Goal: Navigation & Orientation: Find specific page/section

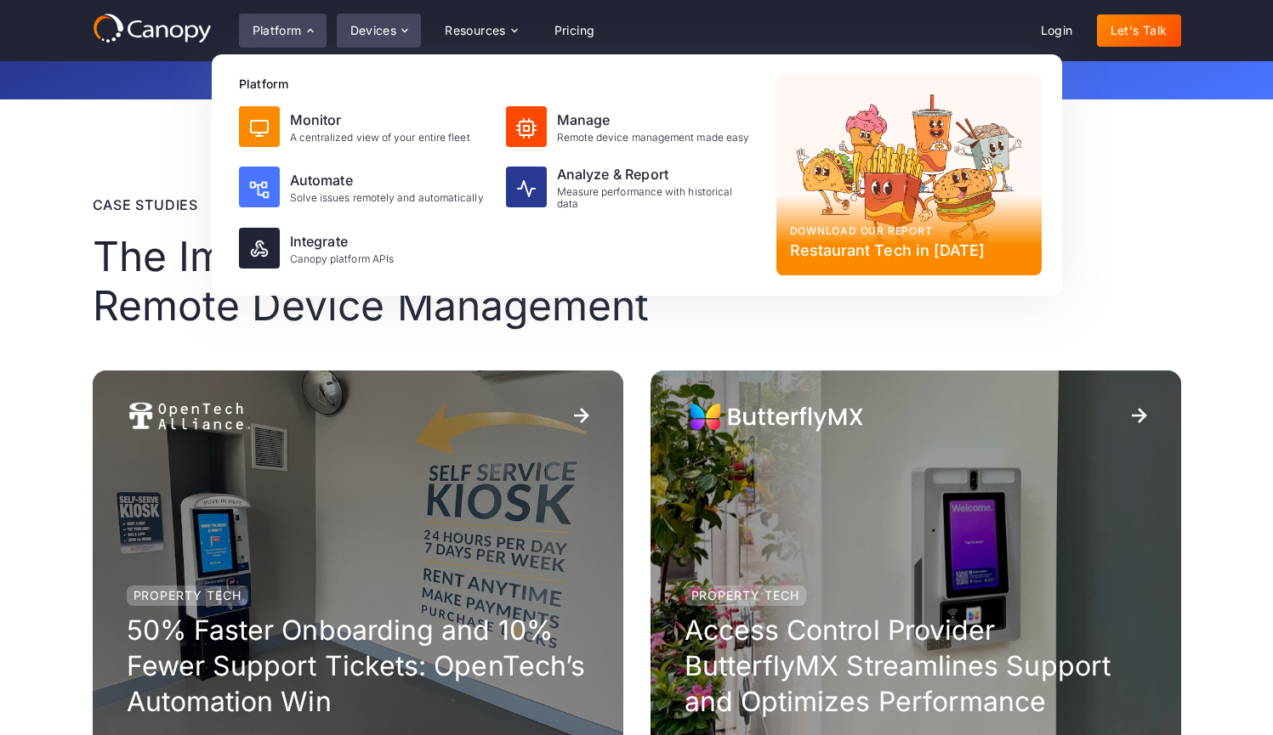
click at [405, 33] on icon at bounding box center [405, 31] width 14 height 14
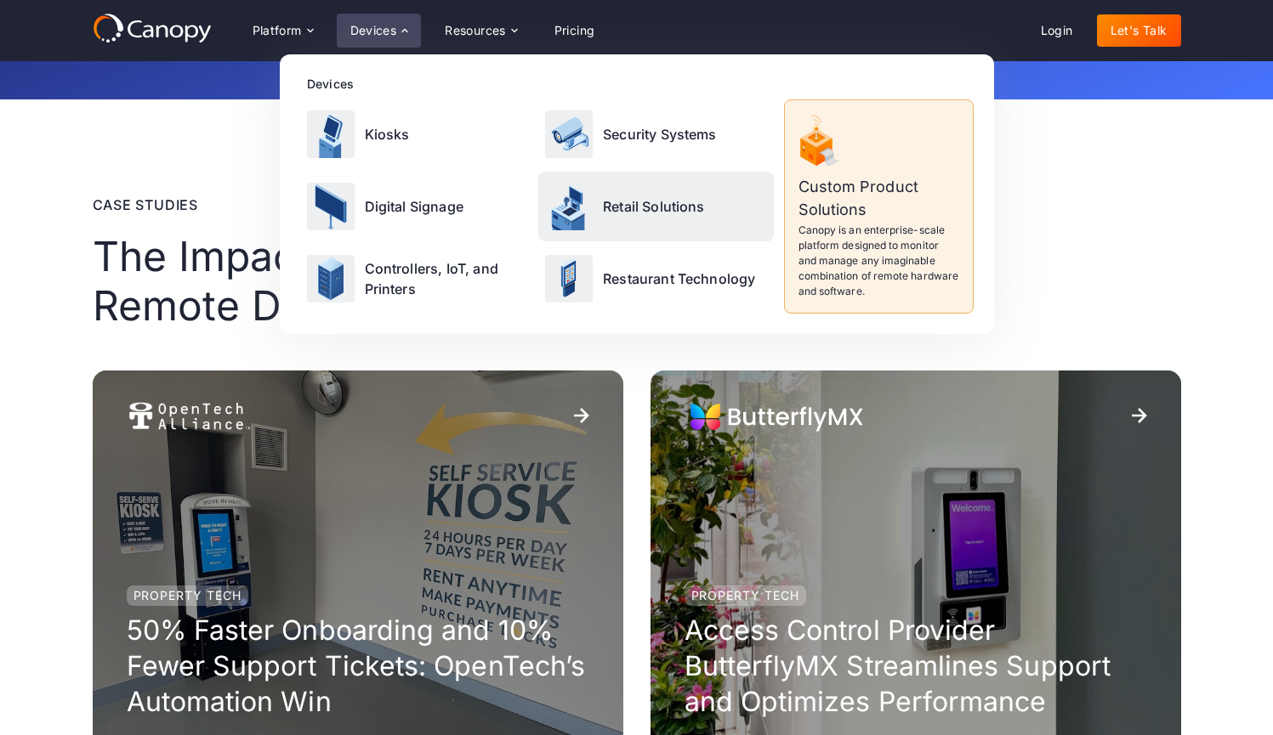
click at [636, 205] on p "Retail Solutions" at bounding box center [654, 206] width 102 height 20
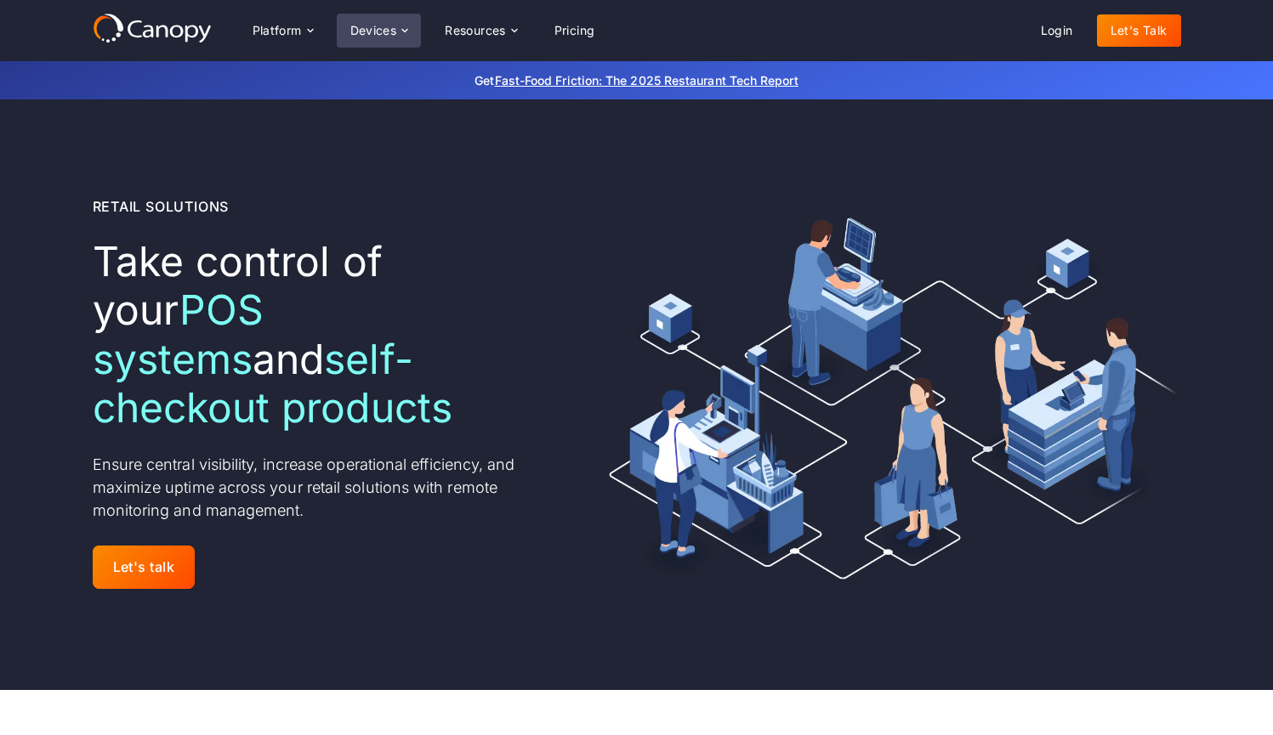
click at [402, 31] on icon at bounding box center [405, 31] width 14 height 14
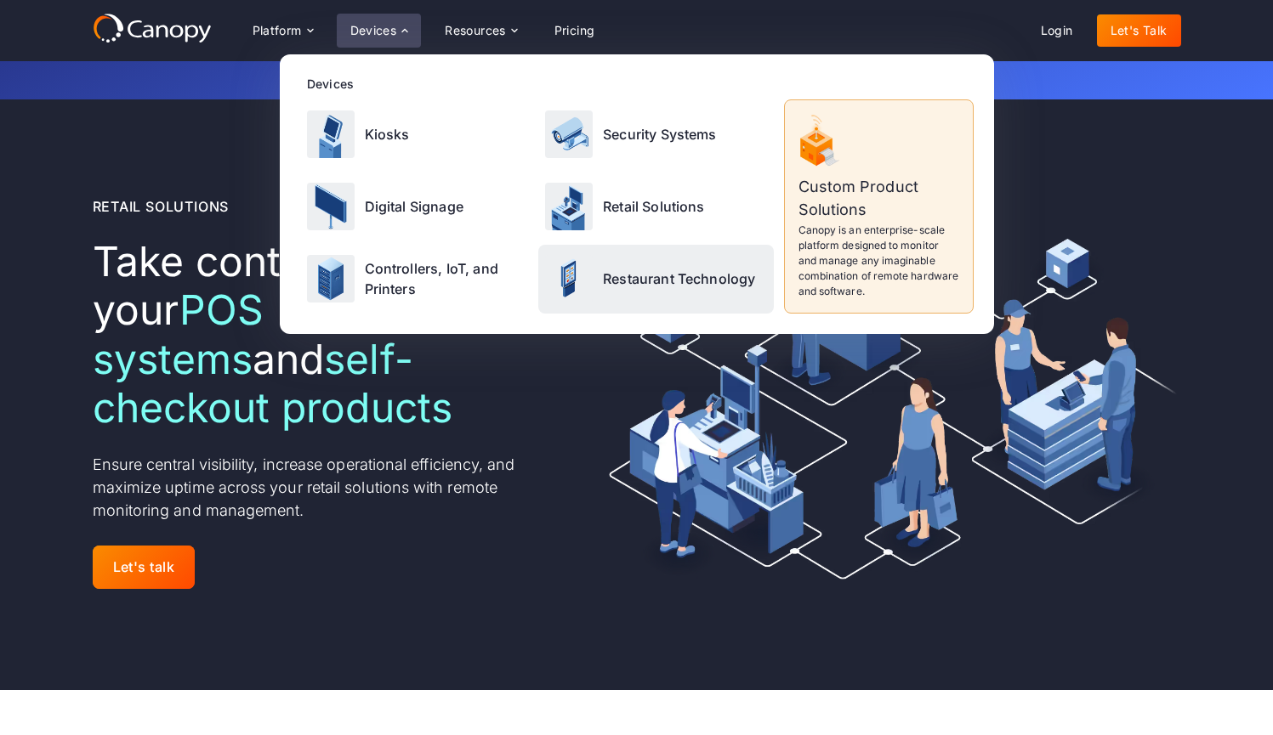
click at [602, 272] on div "Restaurant Technology" at bounding box center [656, 279] width 236 height 69
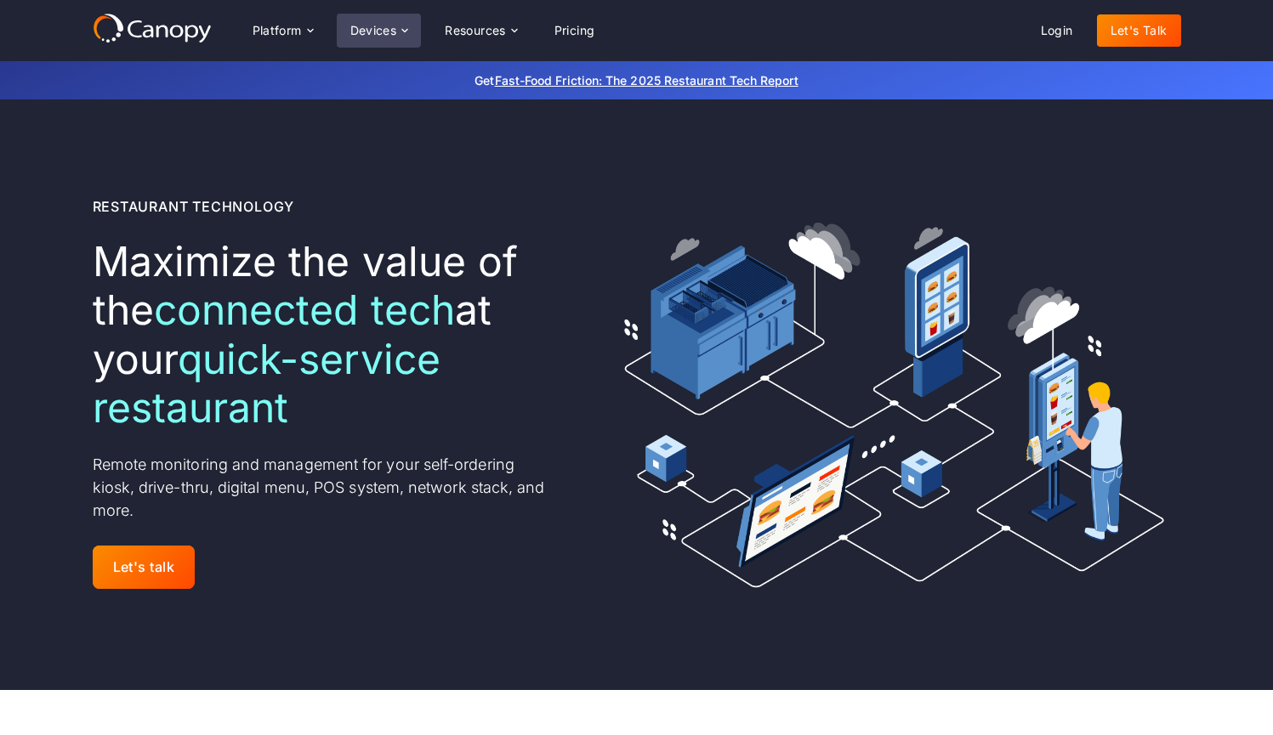
click at [406, 25] on icon at bounding box center [405, 31] width 14 height 14
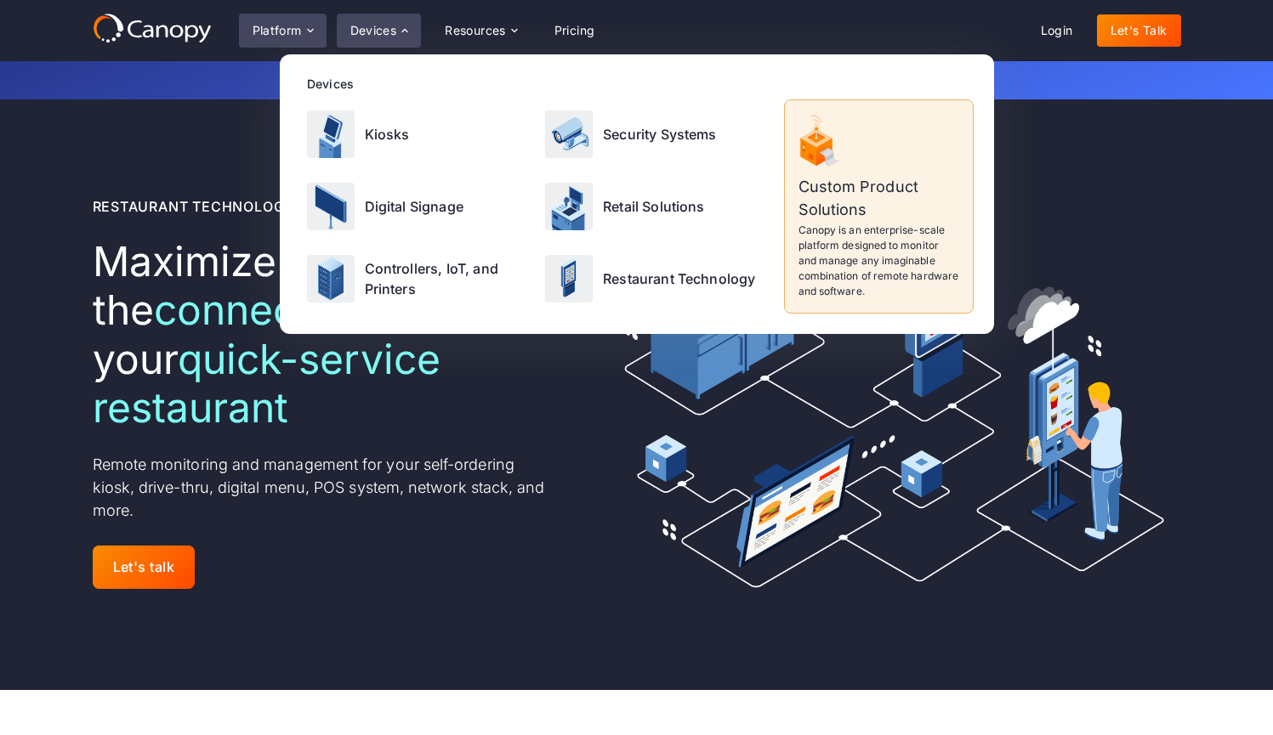
click at [302, 28] on div "Platform" at bounding box center [277, 31] width 49 height 12
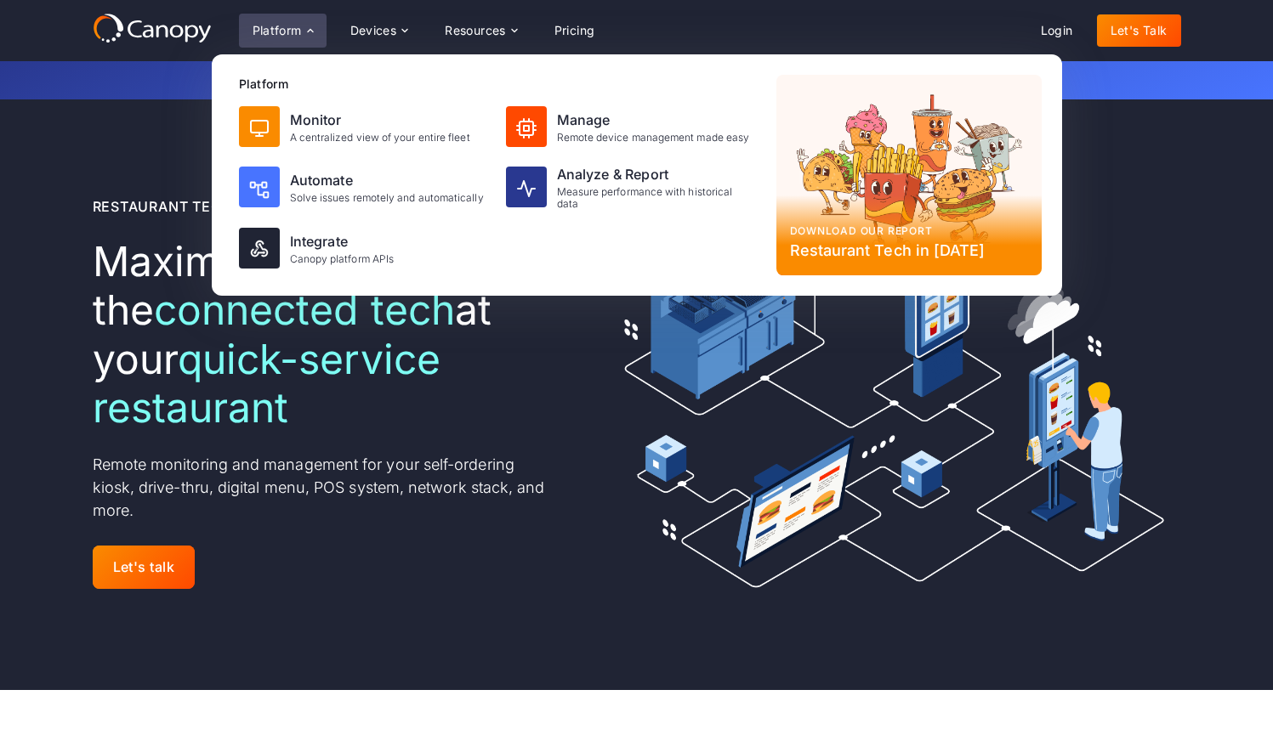
click at [314, 25] on icon at bounding box center [311, 31] width 14 height 14
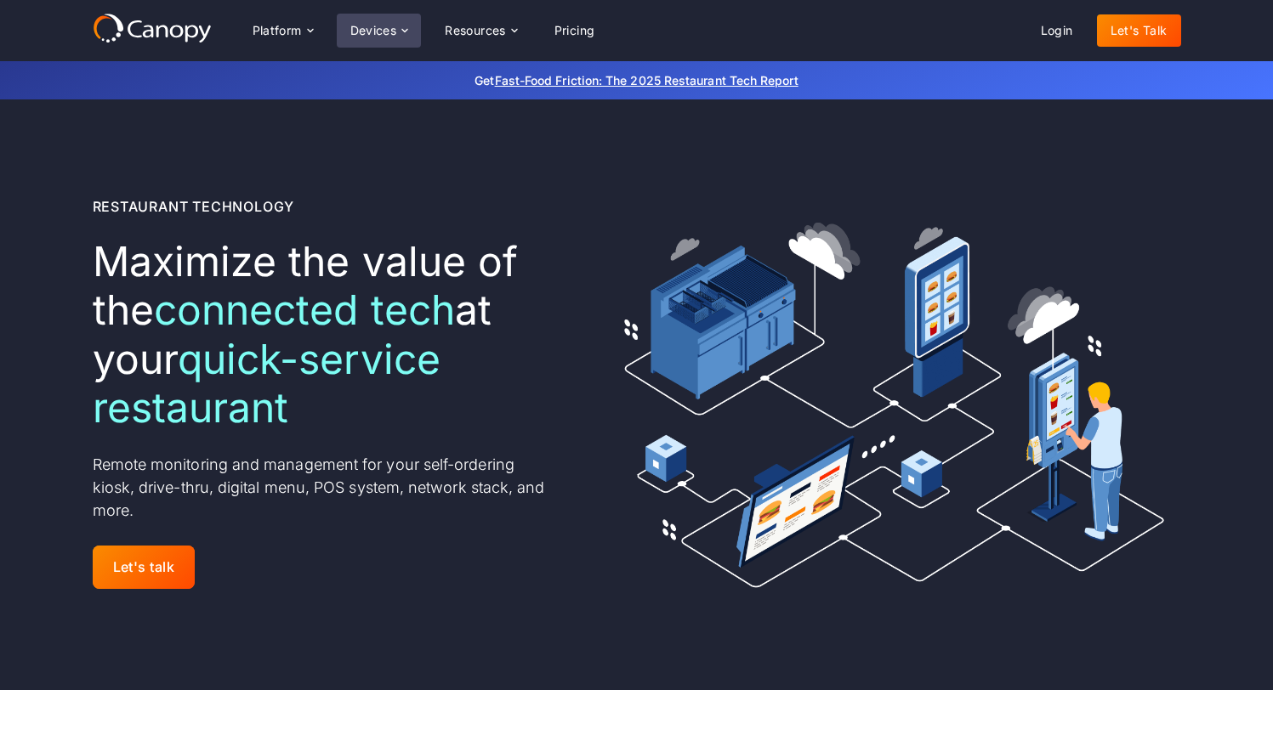
click at [404, 30] on icon at bounding box center [405, 29] width 6 height 3
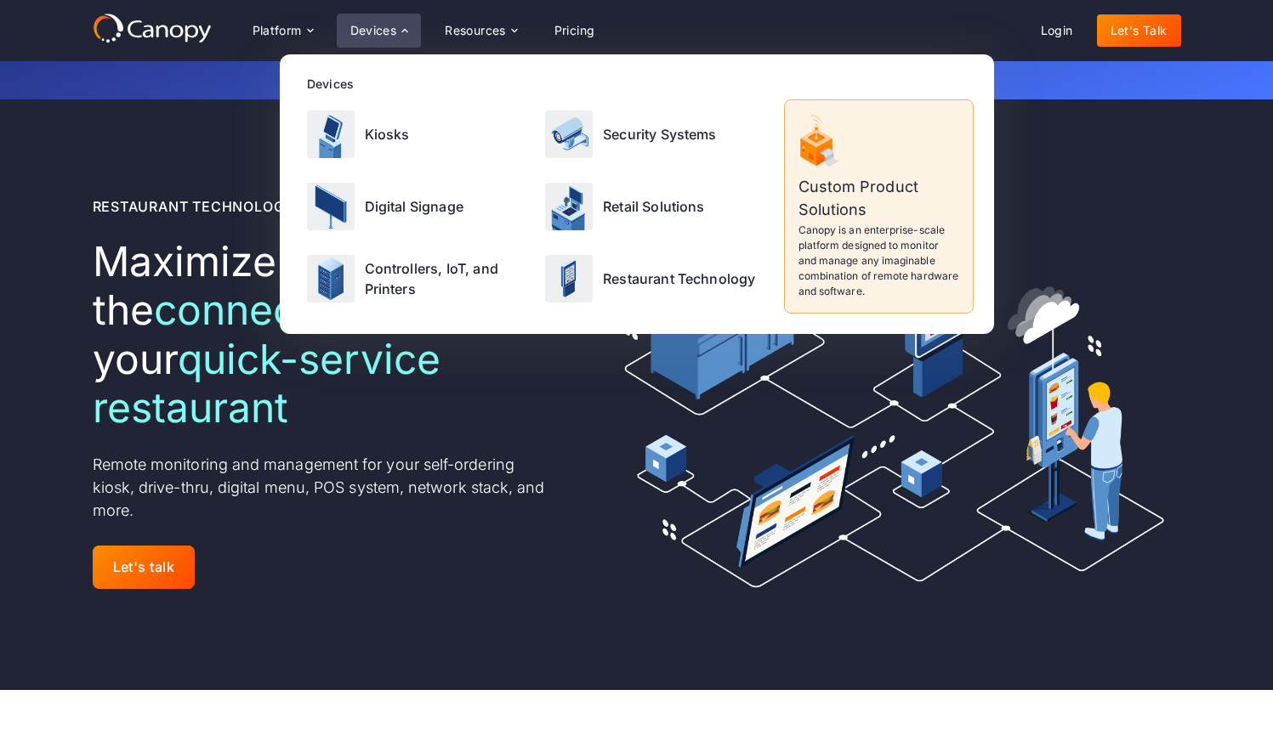
click at [404, 31] on icon at bounding box center [405, 31] width 14 height 14
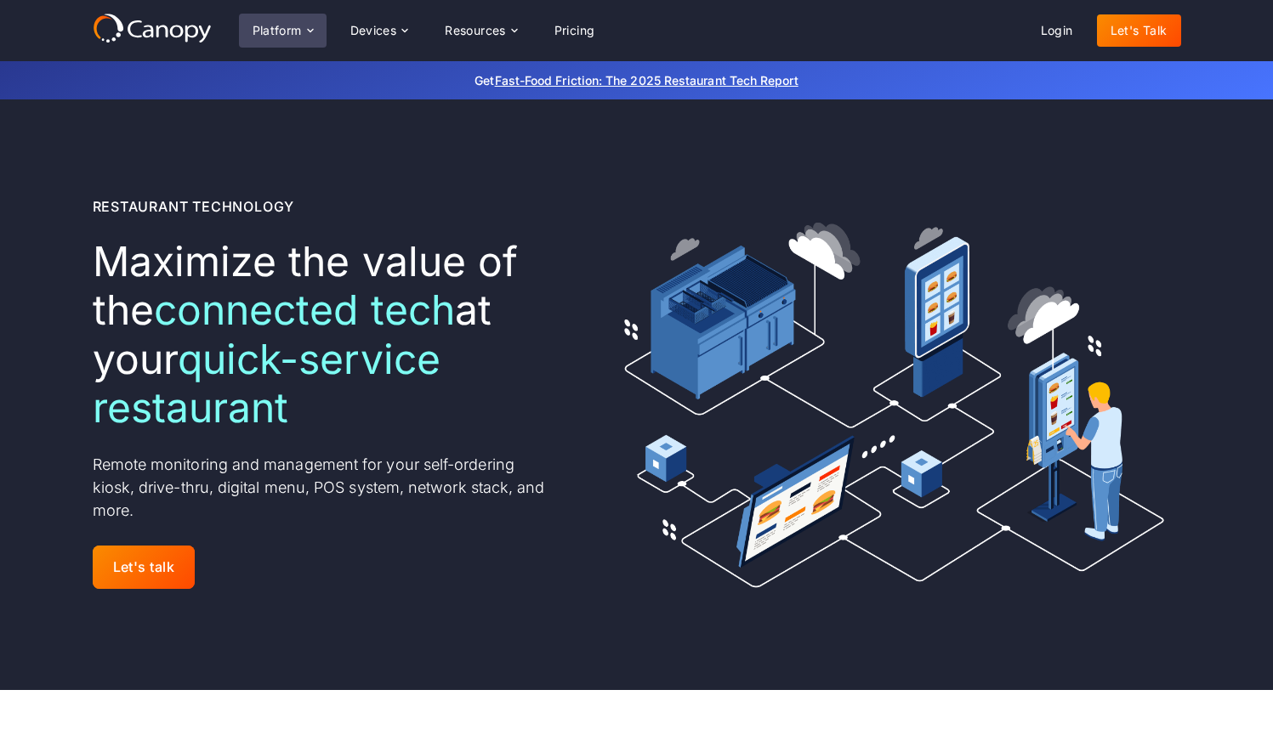
click at [309, 30] on icon at bounding box center [311, 31] width 14 height 14
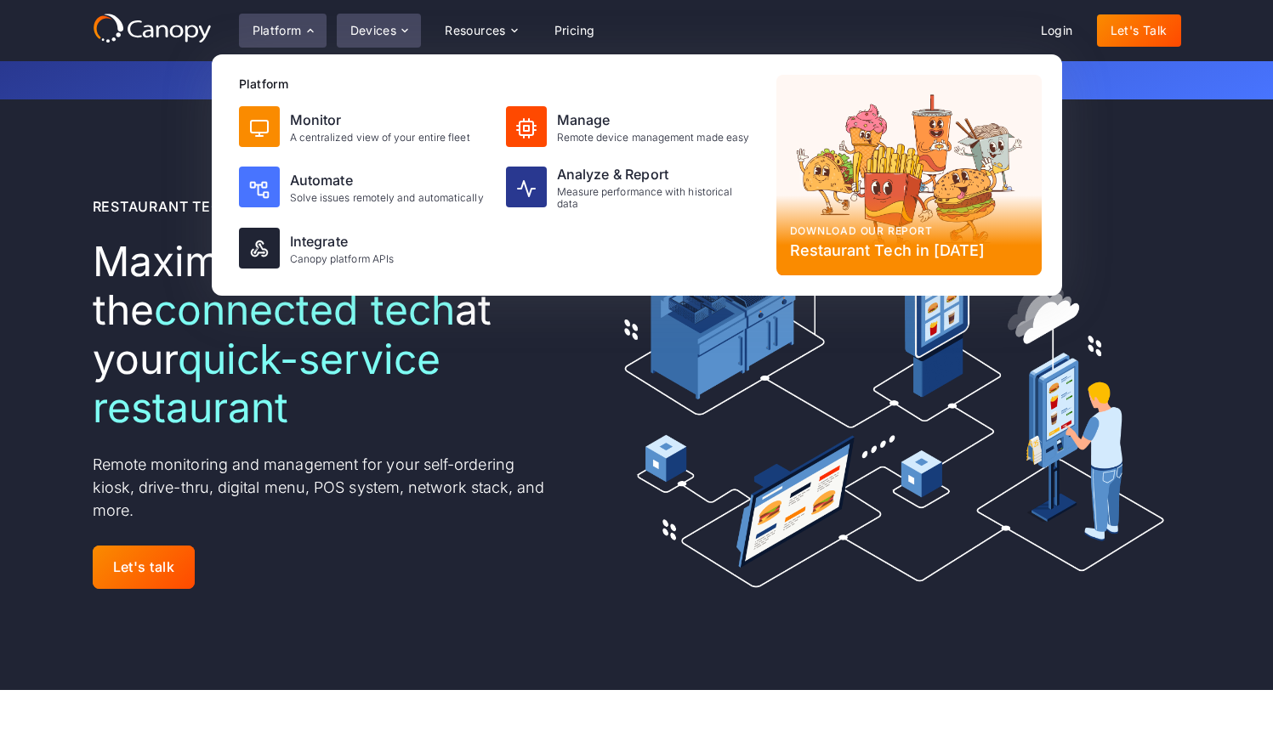
click at [406, 26] on icon at bounding box center [405, 31] width 14 height 14
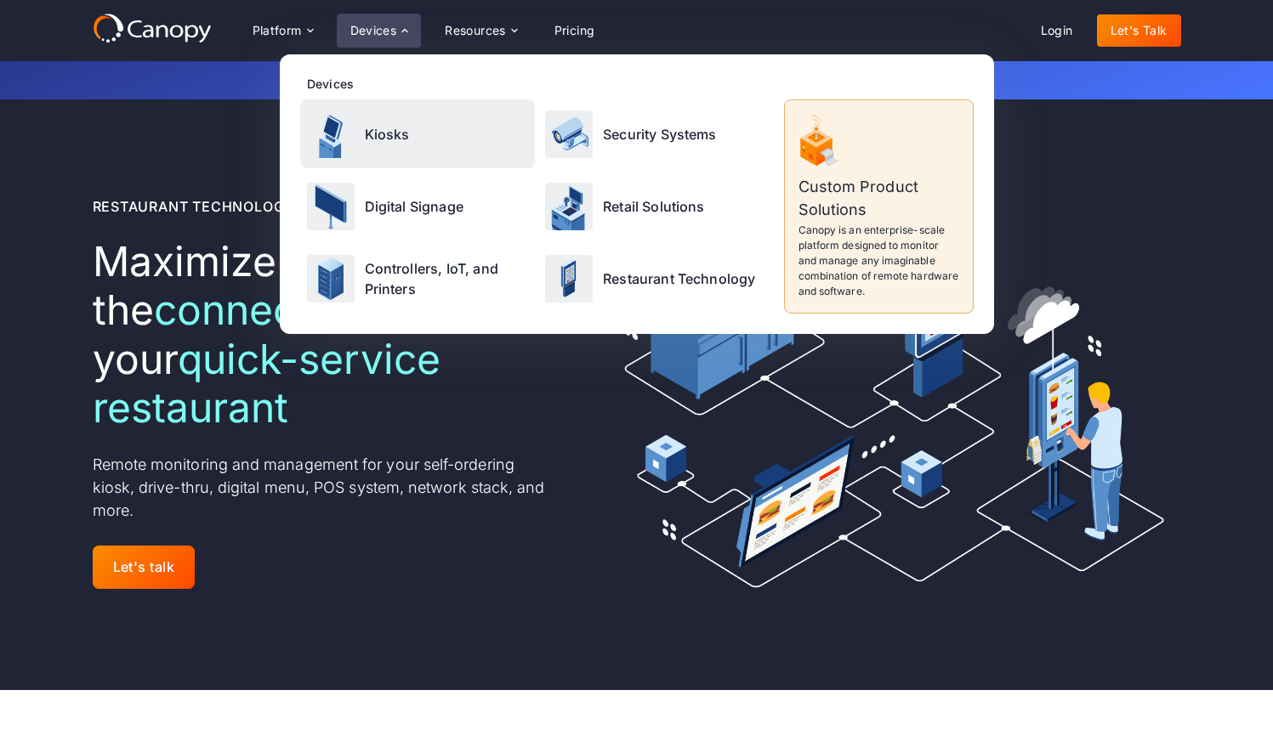
click at [393, 125] on p "Kiosks" at bounding box center [387, 134] width 45 height 20
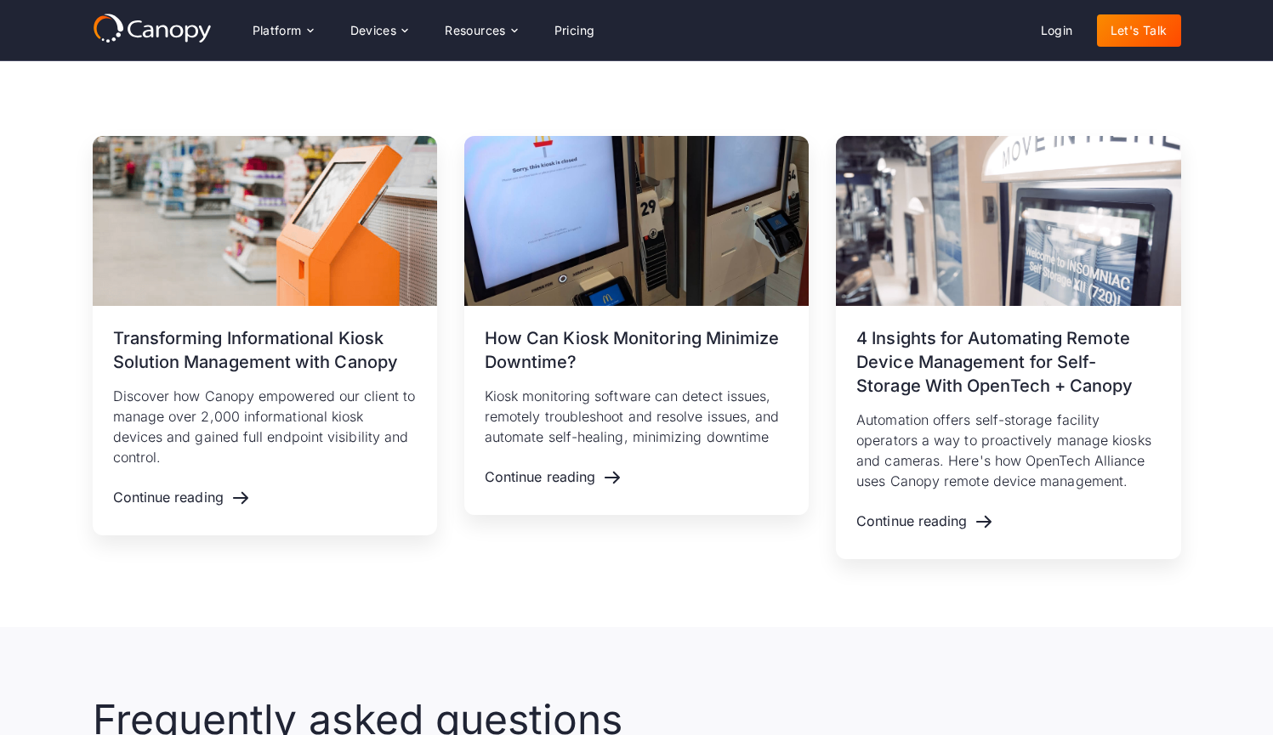
scroll to position [3318, 0]
